Goal: Transaction & Acquisition: Subscribe to service/newsletter

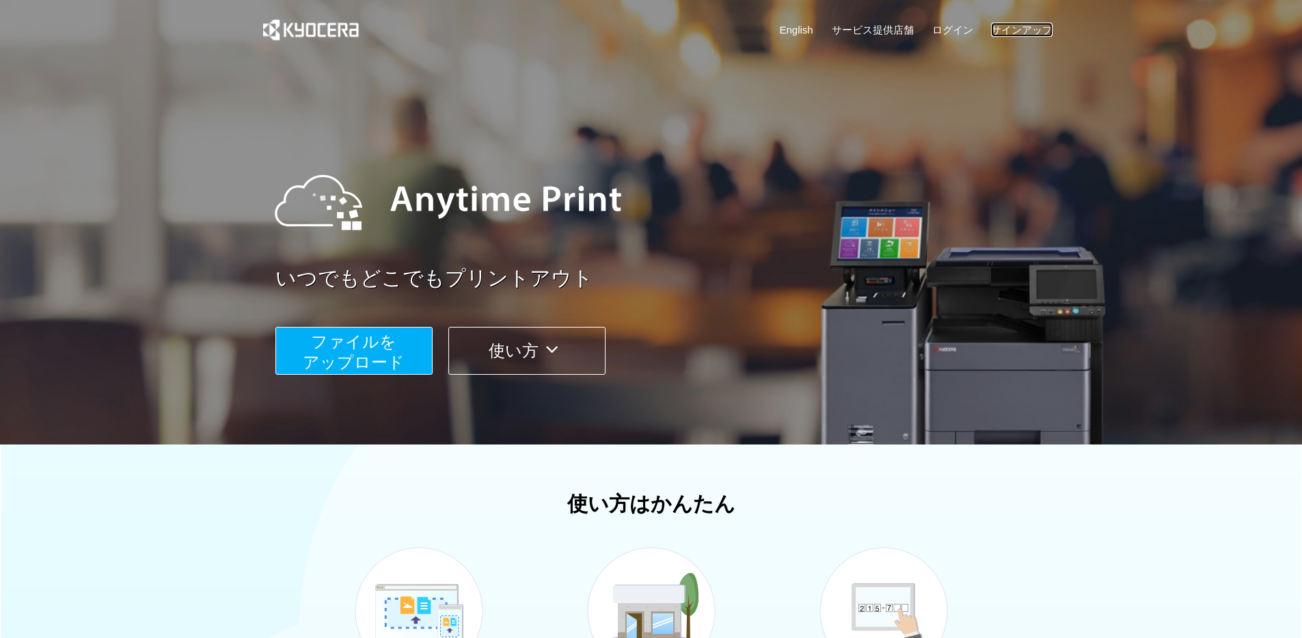
click at [1033, 27] on link "サインアップ" at bounding box center [1022, 30] width 62 height 14
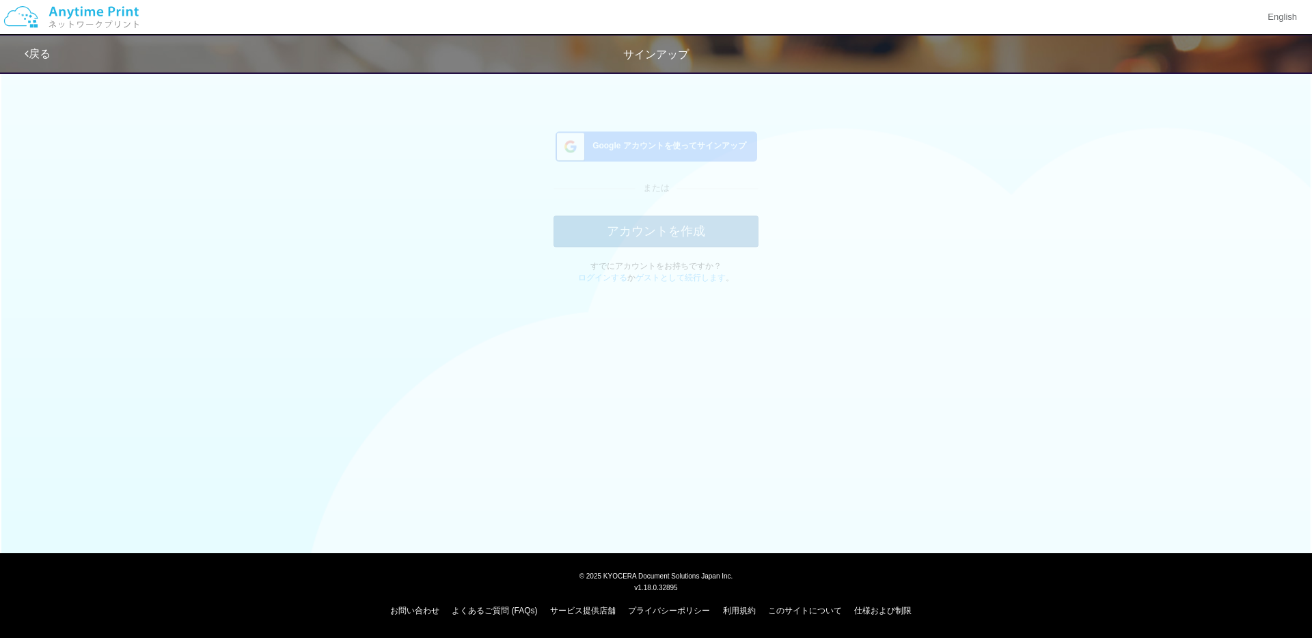
click at [695, 165] on div "Google アカウントを使ってサインアップ" at bounding box center [657, 157] width 202 height 30
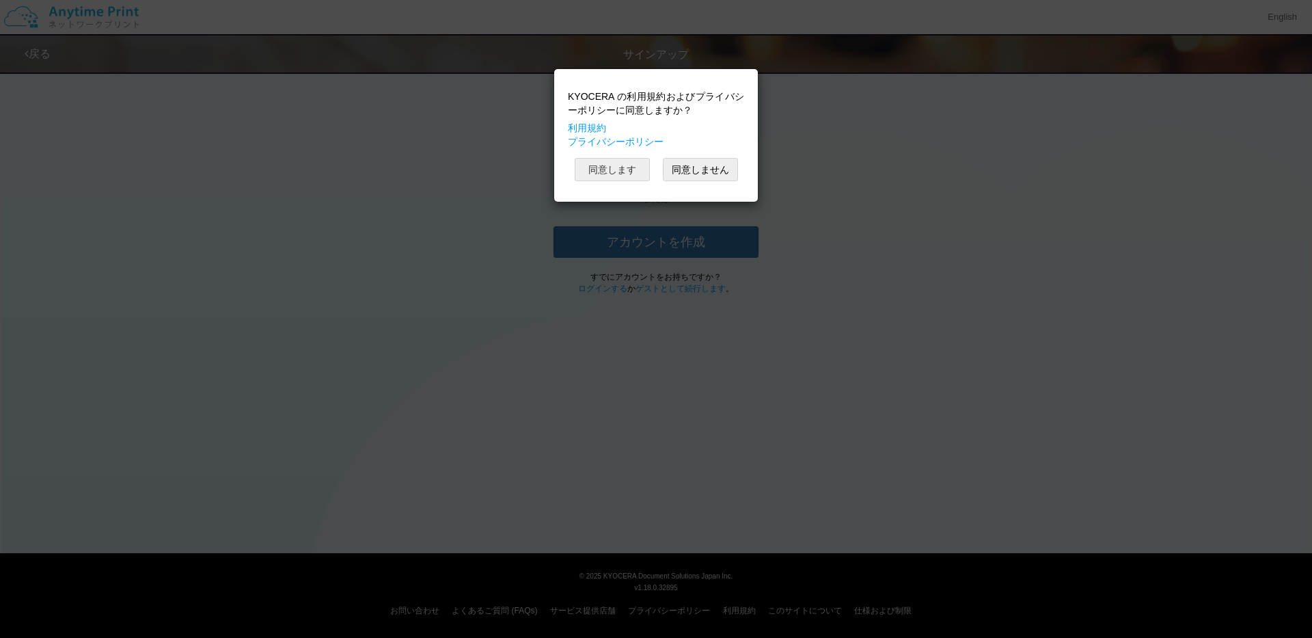
click at [625, 175] on button "同意します" at bounding box center [612, 169] width 75 height 23
